Goal: Use online tool/utility: Use online tool/utility

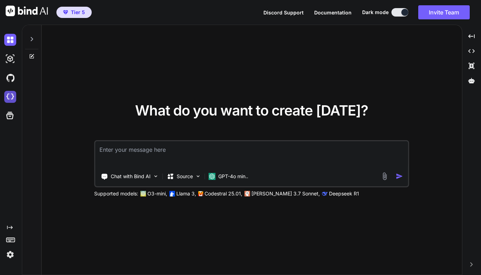
click at [12, 96] on img at bounding box center [10, 97] width 12 height 12
click at [473, 52] on icon at bounding box center [471, 51] width 6 height 4
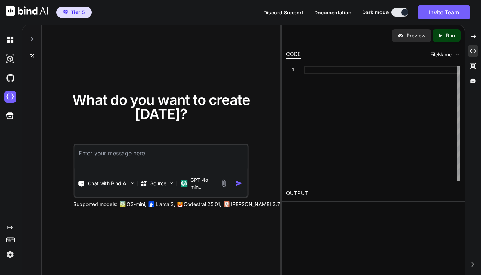
click at [410, 106] on div at bounding box center [382, 123] width 156 height 115
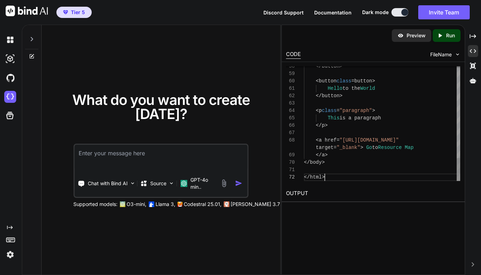
scroll to position [44, 0]
type textarea "<a href="https://resourcemap.brizy.site" target="_blank"> Go to Resource Map </…"
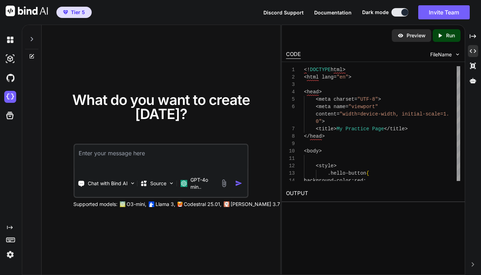
click at [448, 38] on p "Run" at bounding box center [450, 35] width 9 height 7
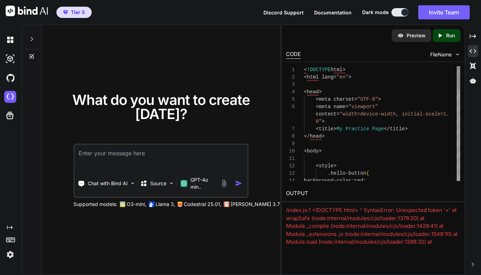
click at [459, 119] on div at bounding box center [459, 123] width 4 height 115
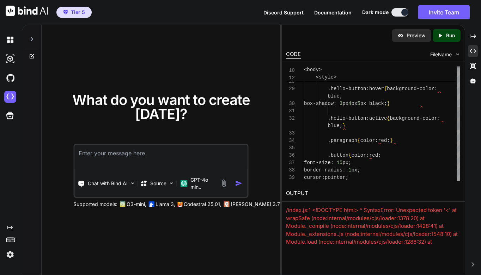
click at [459, 119] on div at bounding box center [459, 118] width 4 height 23
click at [460, 139] on div "26 27 28 29 30 31 32 33 34 35 36 37 38 39 margin - right : 30 px ; transition :…" at bounding box center [373, 123] width 175 height 115
click at [461, 143] on div "26 27 28 29 30 31 32 33 34 35 36 37 38 39 margin - right : 30 px ; transition :…" at bounding box center [373, 123] width 183 height 123
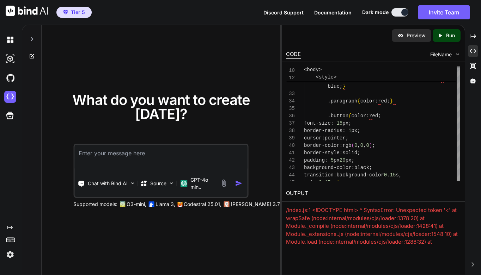
click at [416, 37] on p "Preview" at bounding box center [416, 35] width 19 height 7
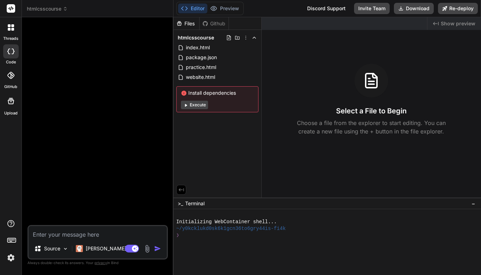
type textarea "x"
click at [218, 66] on div "practice.html" at bounding box center [217, 67] width 82 height 10
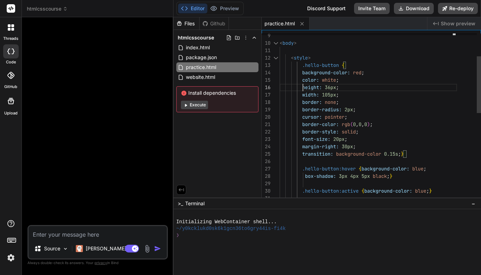
scroll to position [44, 0]
drag, startPoint x: 302, startPoint y: 87, endPoint x: 345, endPoint y: 93, distance: 43.8
click at [345, 93] on div "< body > < style > .hello-button { background-color: red ; color: white ; heigh…" at bounding box center [368, 213] width 177 height 496
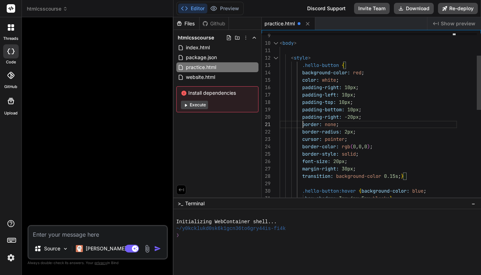
scroll to position [7, 0]
drag, startPoint x: 303, startPoint y: 118, endPoint x: 334, endPoint y: 118, distance: 31.0
click at [334, 118] on span "padding-right:" at bounding box center [322, 117] width 40 height 6
click at [304, 117] on span "padding-right:" at bounding box center [322, 117] width 40 height 6
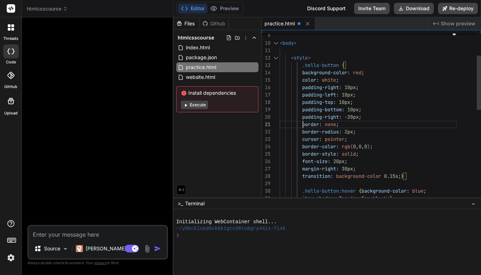
scroll to position [0, 0]
drag, startPoint x: 303, startPoint y: 117, endPoint x: 372, endPoint y: 117, distance: 69.5
click at [372, 117] on div "padding-right: -20px ;" at bounding box center [368, 117] width 177 height 7
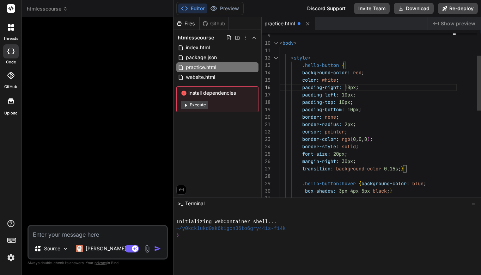
scroll to position [44, 0]
click at [348, 87] on span "padding-right: 10px ;" at bounding box center [319, 87] width 79 height 7
click at [348, 87] on span "10px" at bounding box center [350, 87] width 11 height 6
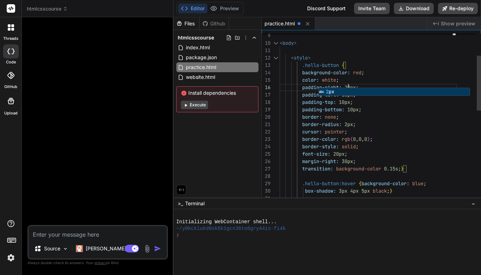
click at [382, 107] on div "padding-bottom: 10px ;" at bounding box center [368, 109] width 177 height 7
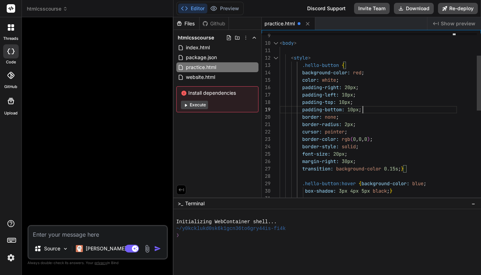
click at [346, 95] on span "10px" at bounding box center [347, 95] width 11 height 6
click at [346, 96] on span "10px" at bounding box center [347, 95] width 11 height 6
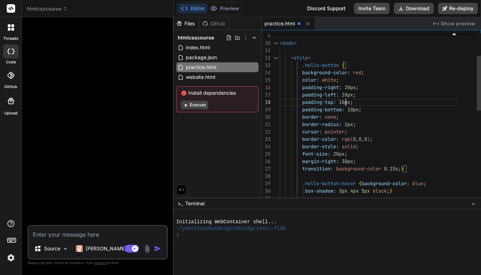
click at [345, 93] on span "10px" at bounding box center [347, 95] width 11 height 6
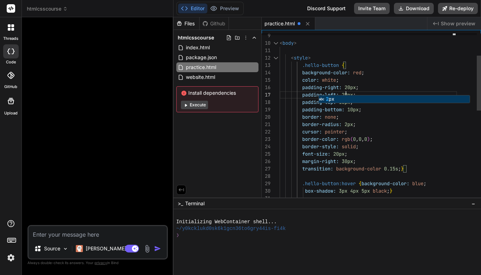
click at [424, 118] on div "border: none ;" at bounding box center [368, 117] width 177 height 7
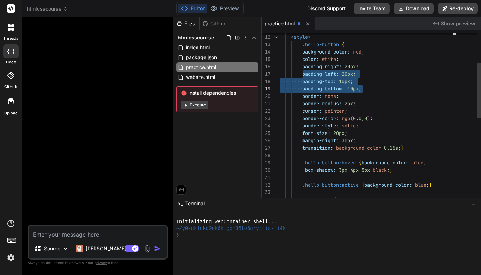
drag, startPoint x: 303, startPoint y: 68, endPoint x: 365, endPoint y: 87, distance: 64.6
click at [365, 87] on div "< style > .hello-button { background-color: red ; color: white ; padding-right:…" at bounding box center [368, 200] width 177 height 511
click at [303, 66] on span "padding-right:" at bounding box center [322, 66] width 40 height 6
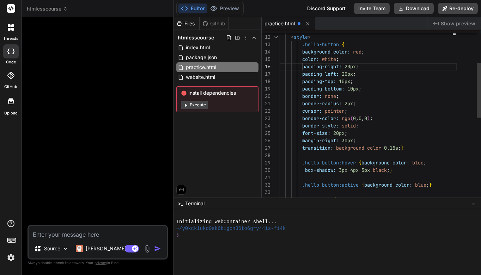
scroll to position [44, 0]
click at [303, 66] on span "padding-right:" at bounding box center [322, 66] width 40 height 6
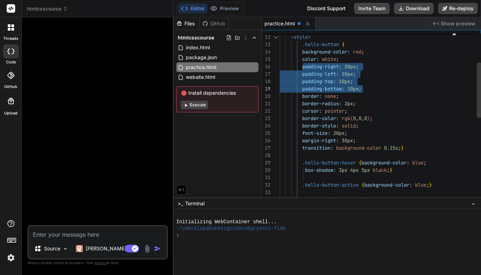
drag, startPoint x: 303, startPoint y: 66, endPoint x: 369, endPoint y: 87, distance: 69.8
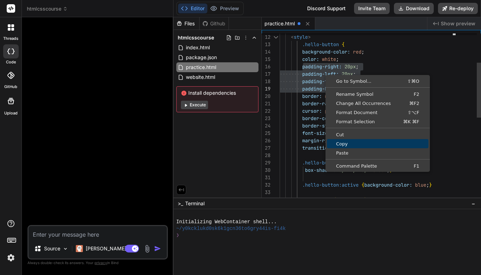
click at [350, 144] on span "Copy" at bounding box center [378, 144] width 102 height 5
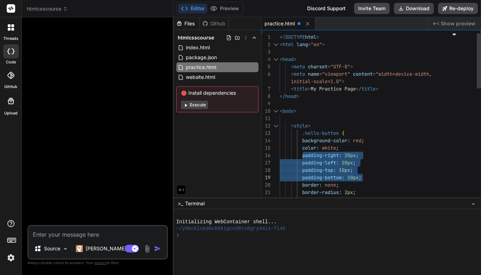
scroll to position [0, 0]
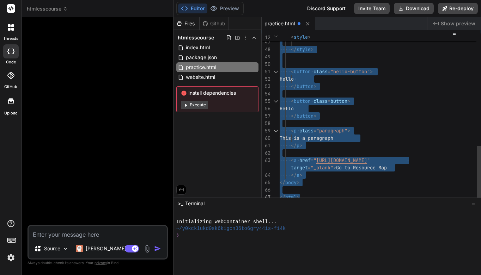
drag, startPoint x: 280, startPoint y: 37, endPoint x: 375, endPoint y: 202, distance: 190.9
click at [390, 58] on div at bounding box center [368, 56] width 177 height 7
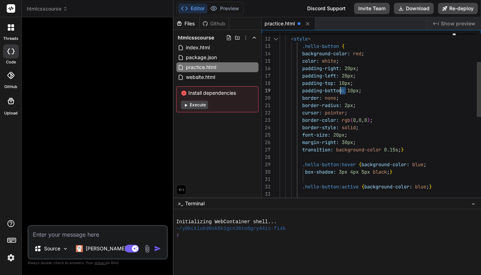
scroll to position [59, 0]
drag, startPoint x: 346, startPoint y: 84, endPoint x: 341, endPoint y: 83, distance: 4.8
click at [341, 83] on span "10px" at bounding box center [344, 83] width 11 height 6
click at [342, 83] on span "10px" at bounding box center [344, 83] width 11 height 6
click at [346, 83] on span "10px" at bounding box center [344, 83] width 11 height 6
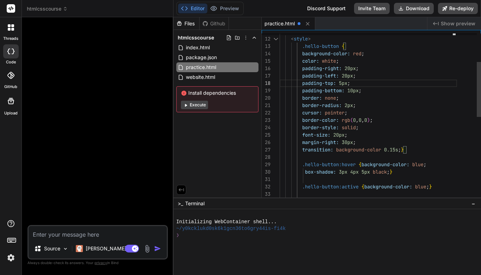
click at [355, 91] on span "10px" at bounding box center [352, 90] width 11 height 6
click at [398, 107] on div "border-radius: 2px ;" at bounding box center [368, 105] width 177 height 7
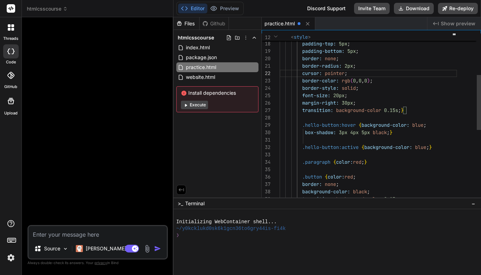
click at [349, 66] on span "2px" at bounding box center [349, 66] width 8 height 6
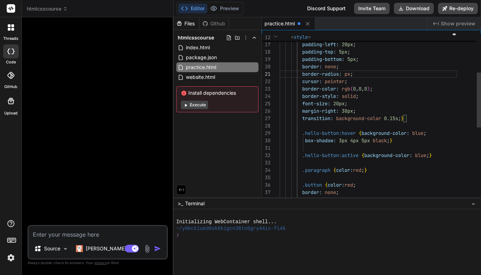
scroll to position [7, 0]
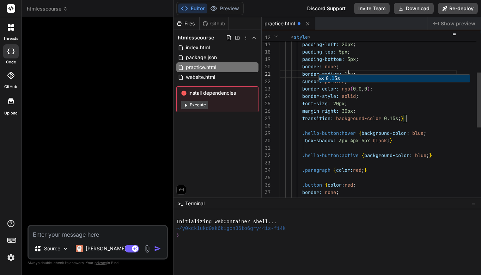
click at [437, 110] on div "margin-right: 30px ;" at bounding box center [368, 111] width 177 height 7
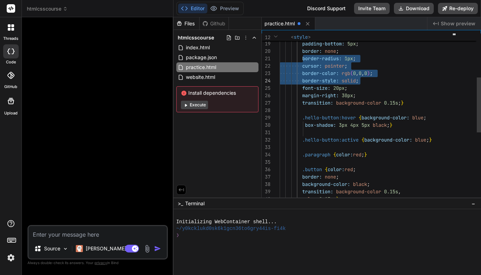
drag, startPoint x: 302, startPoint y: 57, endPoint x: 375, endPoint y: 80, distance: 76.3
click at [375, 80] on div ".paragraph { color: red ; } .button { color: red ; border: none ; background-co…" at bounding box center [368, 154] width 177 height 511
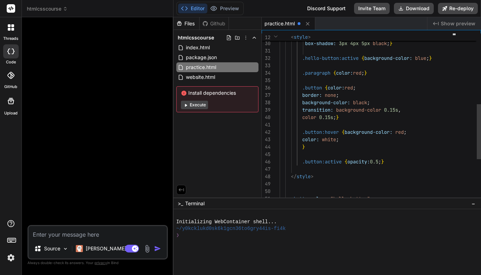
click at [343, 93] on div "border: none ;" at bounding box center [368, 95] width 177 height 7
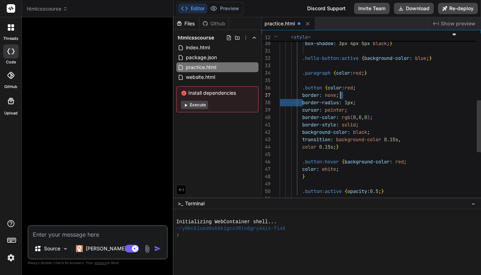
scroll to position [52, 0]
click at [302, 93] on span at bounding box center [291, 95] width 23 height 6
click at [351, 94] on div "border: none ;" at bounding box center [368, 95] width 177 height 7
click at [302, 96] on span at bounding box center [291, 95] width 23 height 6
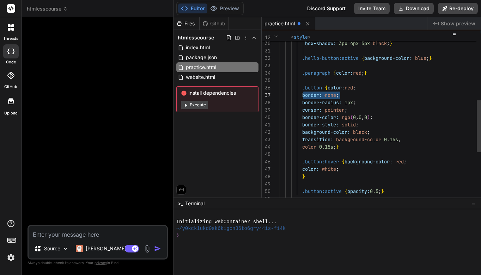
drag, startPoint x: 303, startPoint y: 94, endPoint x: 346, endPoint y: 94, distance: 43.4
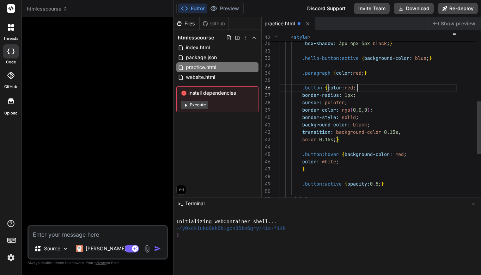
scroll to position [44, 0]
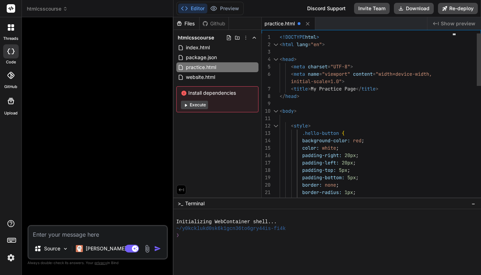
click at [279, 36] on div "1" at bounding box center [271, 37] width 18 height 7
click at [280, 37] on span "<!DOCTYPE" at bounding box center [292, 37] width 25 height 6
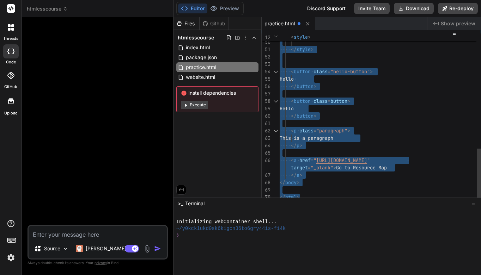
drag, startPoint x: 280, startPoint y: 37, endPoint x: 345, endPoint y: 200, distance: 175.9
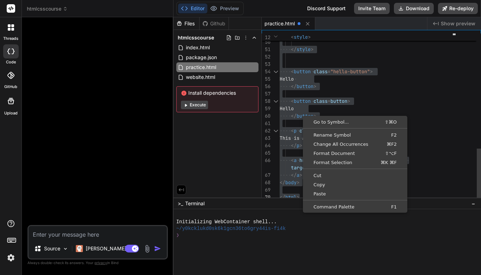
click at [403, 115] on div "</ button >" at bounding box center [368, 116] width 177 height 7
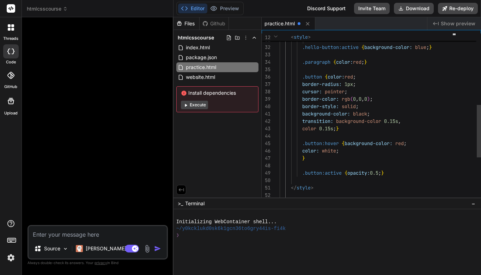
click at [365, 107] on div "border-style: solid ;" at bounding box center [368, 106] width 177 height 7
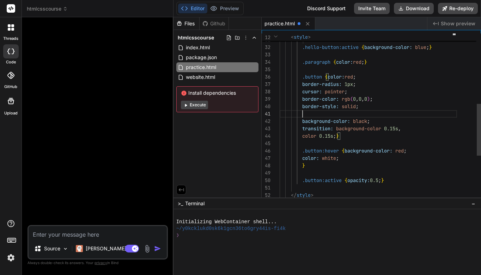
scroll to position [7, 0]
click at [334, 115] on span "10px" at bounding box center [333, 114] width 11 height 6
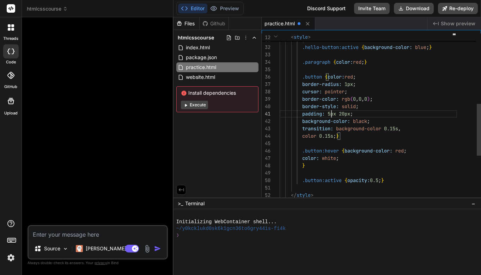
click at [434, 136] on div "color 0.15s ; }" at bounding box center [368, 136] width 177 height 7
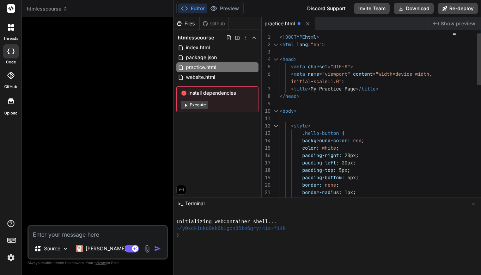
click at [280, 37] on span "<!DOCTYPE" at bounding box center [292, 37] width 25 height 6
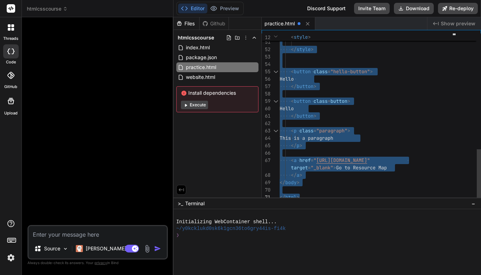
drag, startPoint x: 280, startPoint y: 35, endPoint x: 383, endPoint y: 234, distance: 223.2
click at [386, 105] on div "Hello" at bounding box center [368, 108] width 177 height 7
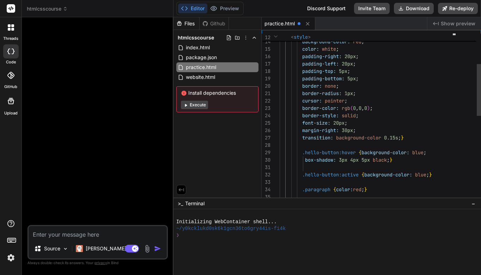
click at [397, 90] on div "border-radius: 1px ;" at bounding box center [368, 93] width 177 height 7
drag, startPoint x: 303, startPoint y: 123, endPoint x: 326, endPoint y: 122, distance: 23.3
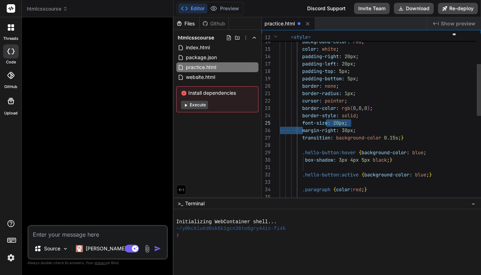
click at [302, 122] on span at bounding box center [291, 123] width 23 height 6
drag, startPoint x: 302, startPoint y: 122, endPoint x: 355, endPoint y: 122, distance: 52.2
click at [355, 122] on div "font-size: 20px ;" at bounding box center [368, 123] width 177 height 7
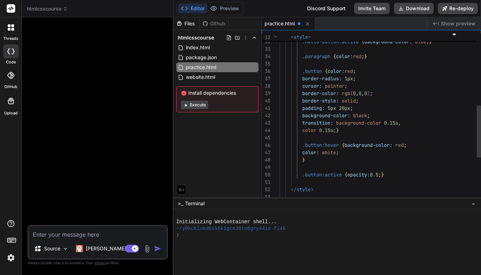
click at [361, 72] on div ".button { color: red ;" at bounding box center [368, 71] width 177 height 7
click at [361, 71] on div ".button { color: red ;" at bounding box center [368, 71] width 177 height 7
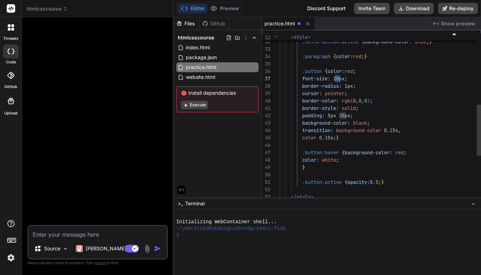
drag, startPoint x: 335, startPoint y: 78, endPoint x: 340, endPoint y: 79, distance: 5.0
click at [340, 79] on span "20px" at bounding box center [338, 78] width 11 height 6
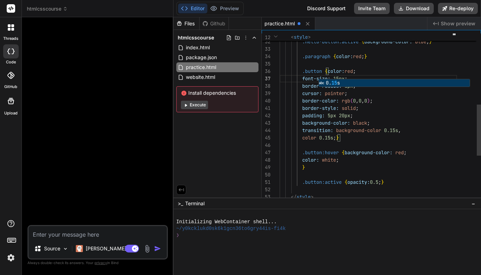
click at [434, 108] on div "border-style: solid ;" at bounding box center [368, 108] width 177 height 7
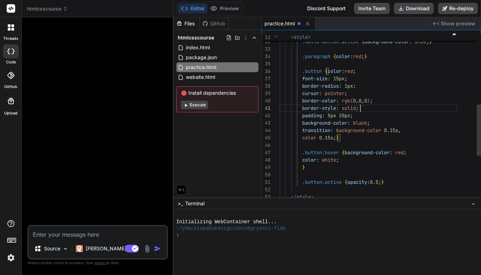
scroll to position [7, 0]
click at [434, 108] on div "border-style: solid ;" at bounding box center [368, 108] width 177 height 7
click at [431, 90] on div "cursor: pointer ;" at bounding box center [368, 93] width 177 height 7
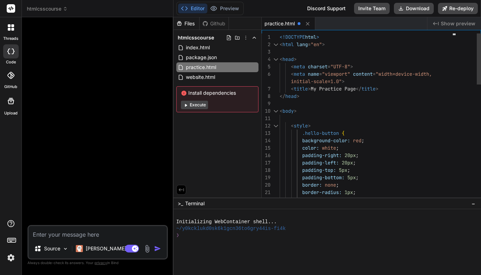
click at [279, 36] on div "1" at bounding box center [271, 37] width 18 height 7
click at [279, 37] on div "1" at bounding box center [271, 37] width 18 height 7
click at [280, 37] on span "<!DOCTYPE" at bounding box center [292, 37] width 25 height 6
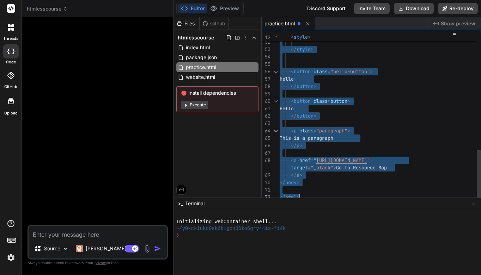
drag, startPoint x: 280, startPoint y: 36, endPoint x: 355, endPoint y: 247, distance: 223.1
click at [419, 87] on div "</ button >" at bounding box center [368, 86] width 177 height 7
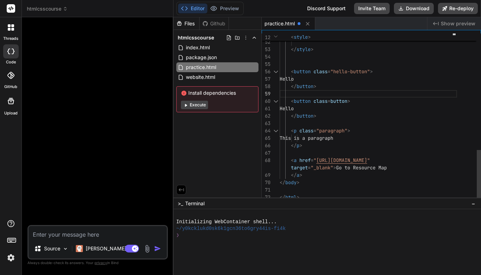
click at [311, 109] on div "Hello" at bounding box center [368, 108] width 177 height 7
click at [401, 129] on div "< p class = "paragraph" >" at bounding box center [368, 130] width 177 height 7
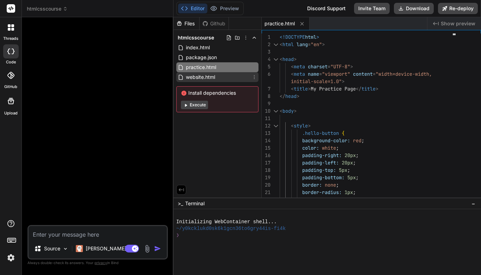
click at [213, 76] on span "website.html" at bounding box center [200, 77] width 31 height 8
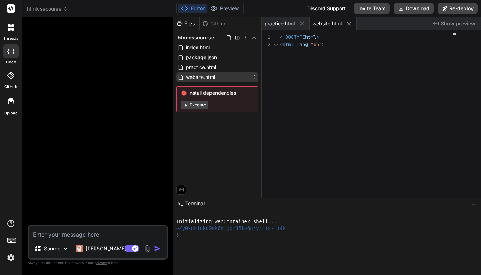
scroll to position [7, 0]
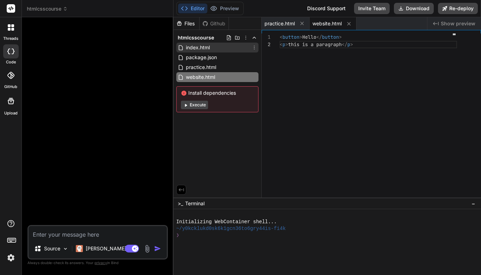
click at [211, 48] on div "index.html" at bounding box center [217, 48] width 82 height 10
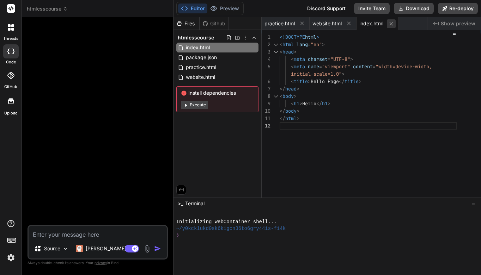
click at [392, 24] on icon at bounding box center [391, 24] width 4 height 4
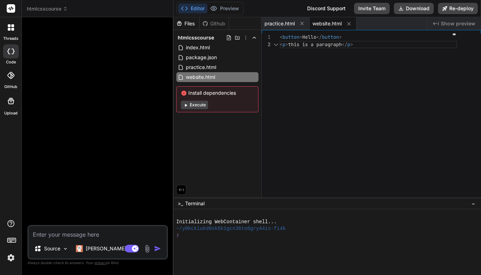
scroll to position [7, 0]
click at [348, 23] on icon at bounding box center [349, 24] width 6 height 6
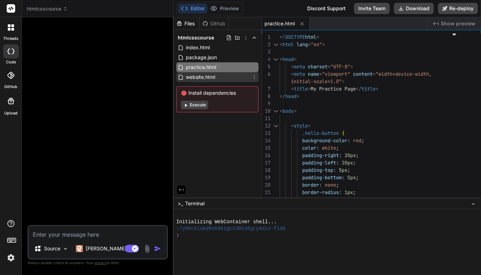
click at [223, 78] on div "website.html" at bounding box center [217, 77] width 82 height 10
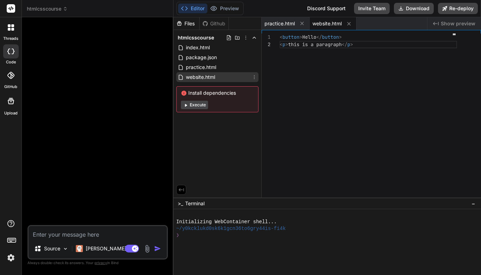
click at [254, 76] on icon at bounding box center [254, 77] width 1 height 4
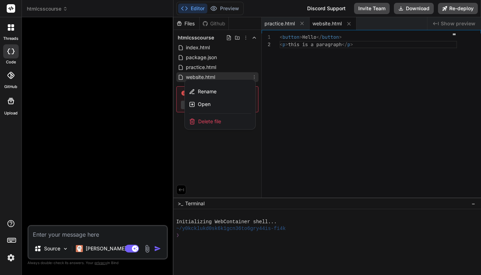
click at [224, 120] on div "Delete file" at bounding box center [220, 122] width 71 height 16
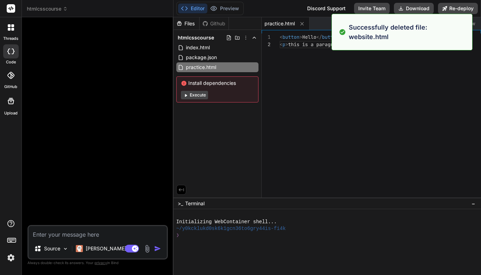
type textarea "</a> </body> </html>"
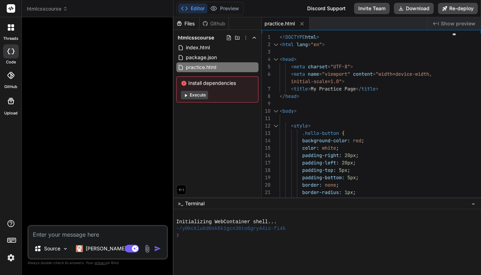
click at [13, 10] on rect at bounding box center [11, 8] width 8 height 8
click at [10, 49] on icon at bounding box center [8, 52] width 3 height 6
type textarea "x"
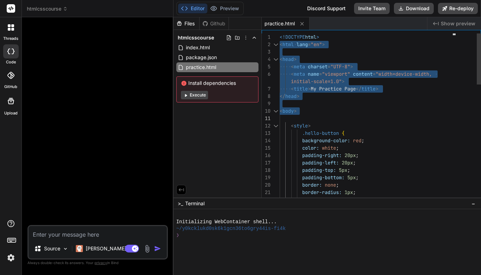
drag, startPoint x: 280, startPoint y: 38, endPoint x: 309, endPoint y: 84, distance: 53.9
click at [280, 37] on span "<!DOCTYPE" at bounding box center [292, 37] width 25 height 6
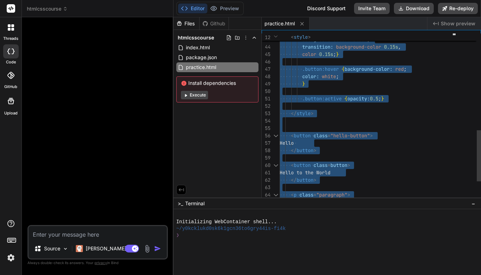
type textarea "<!DOCTYPE html> <html lang="en"> <head> <meta charset="UTF-8"> <meta name="view…"
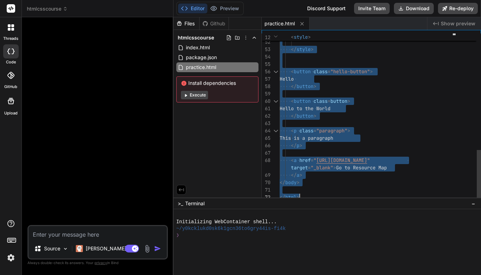
drag, startPoint x: 280, startPoint y: 36, endPoint x: 357, endPoint y: 210, distance: 190.1
click at [357, 210] on div "Files Github htmlcsscourse index.html package.json practice.html Install depend…" at bounding box center [328, 146] width 308 height 258
